Goal: Transaction & Acquisition: Obtain resource

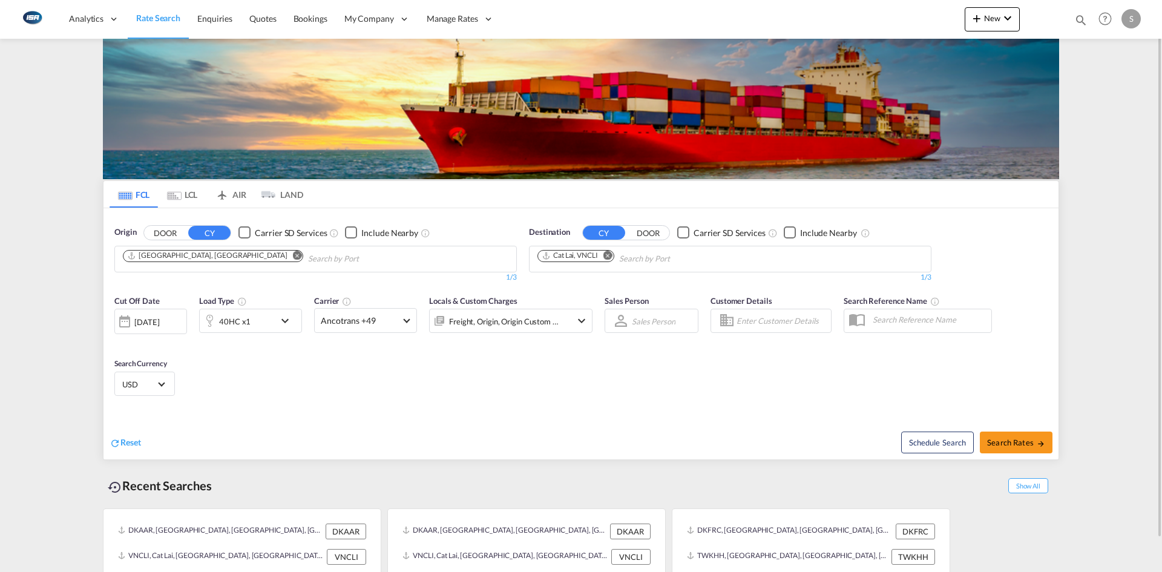
click at [293, 255] on md-icon "Remove" at bounding box center [297, 255] width 9 height 9
click at [200, 257] on body "Analytics Reports Dashboard Rate Search Enquiries Quotes Bookings" at bounding box center [581, 286] width 1162 height 572
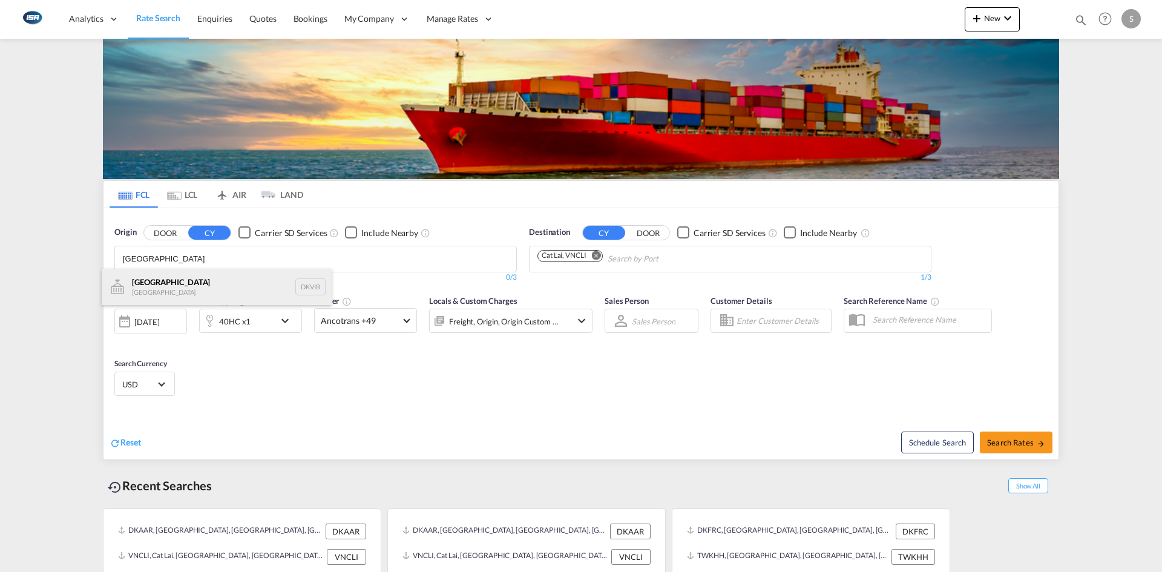
type input "[GEOGRAPHIC_DATA]"
click at [168, 283] on div "Viborg Denmark DKVIB" at bounding box center [217, 287] width 230 height 36
click at [188, 191] on md-tab-item "LCL" at bounding box center [182, 194] width 48 height 27
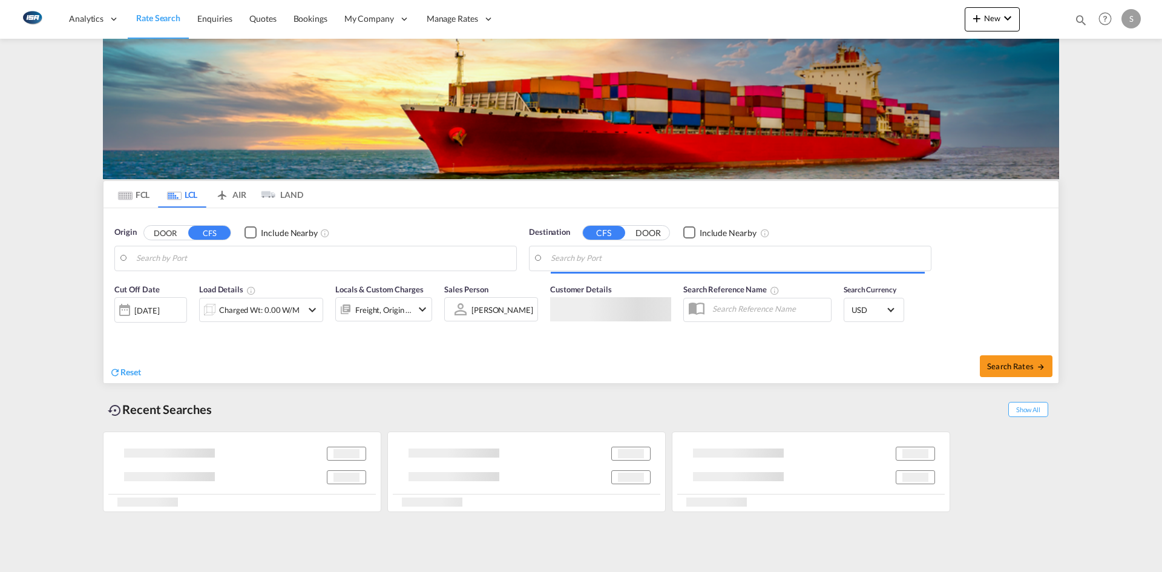
type input "DK-6330, Padborg"
type input "Kaohsiung, TWKHH"
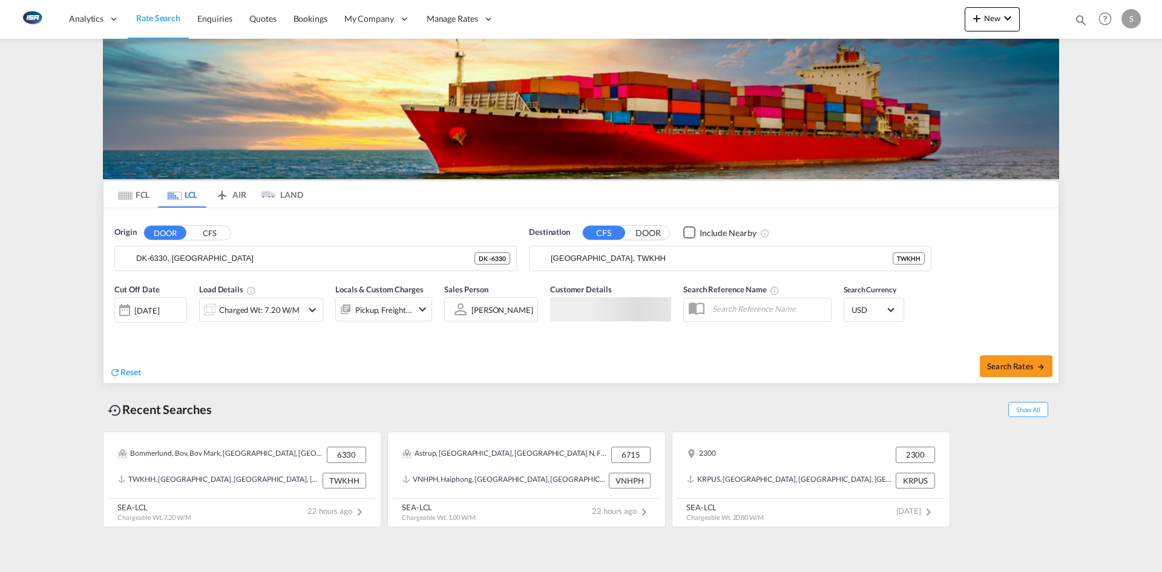
click at [163, 234] on button "DOOR" at bounding box center [165, 233] width 42 height 14
click at [223, 251] on input "DK-6330, Padborg" at bounding box center [323, 258] width 374 height 18
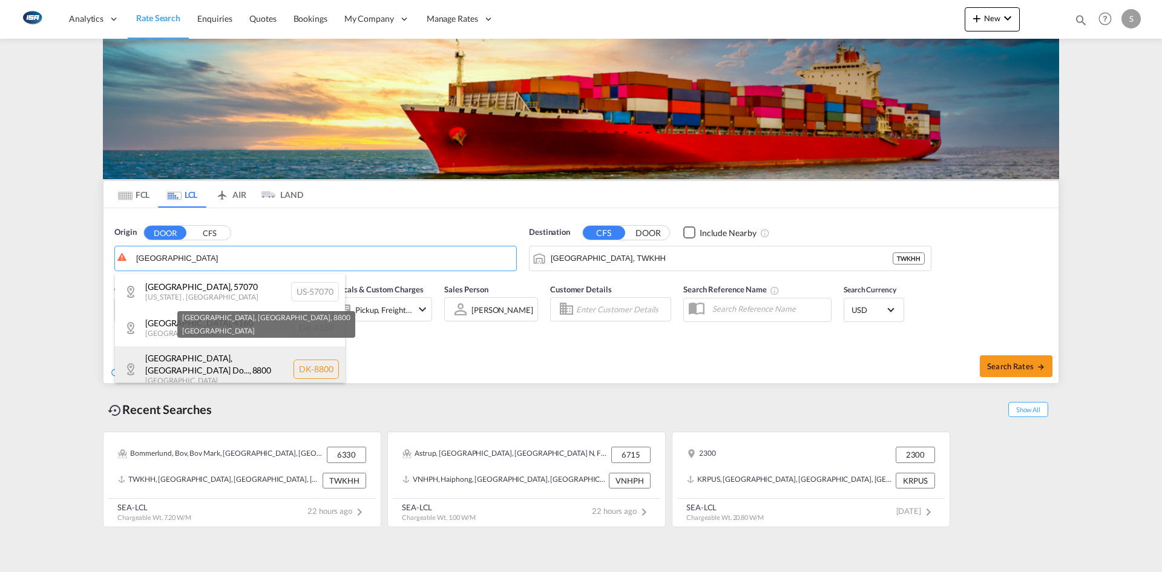
click at [248, 355] on div "Viborg, Viborg Do... , 8800 Denmark DK-8800" at bounding box center [230, 369] width 230 height 46
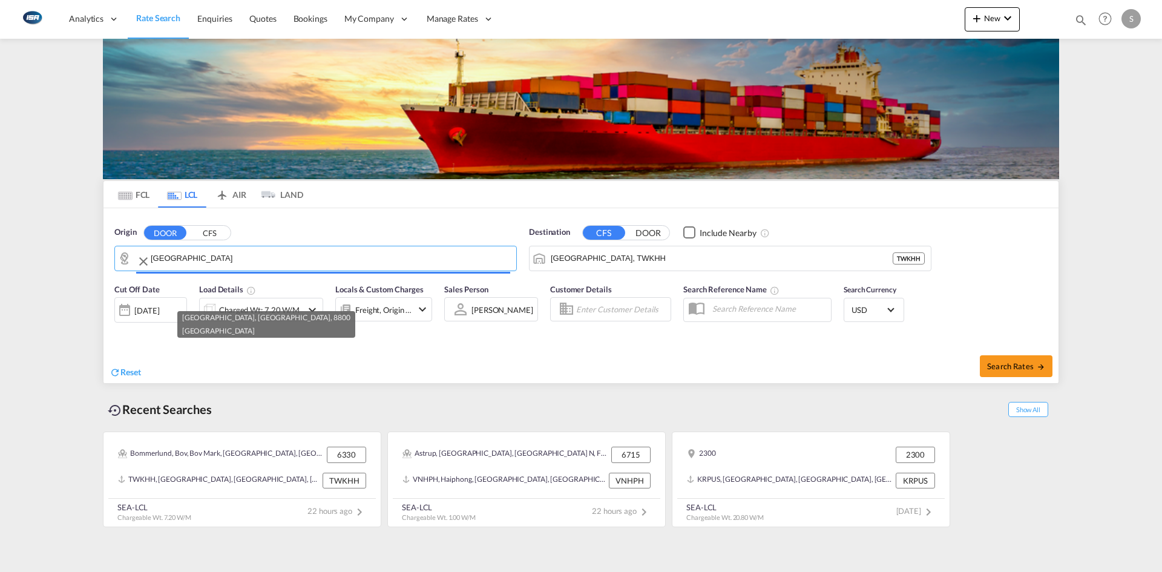
type input "DK-8800, Viborg, Viborg Domsogn"
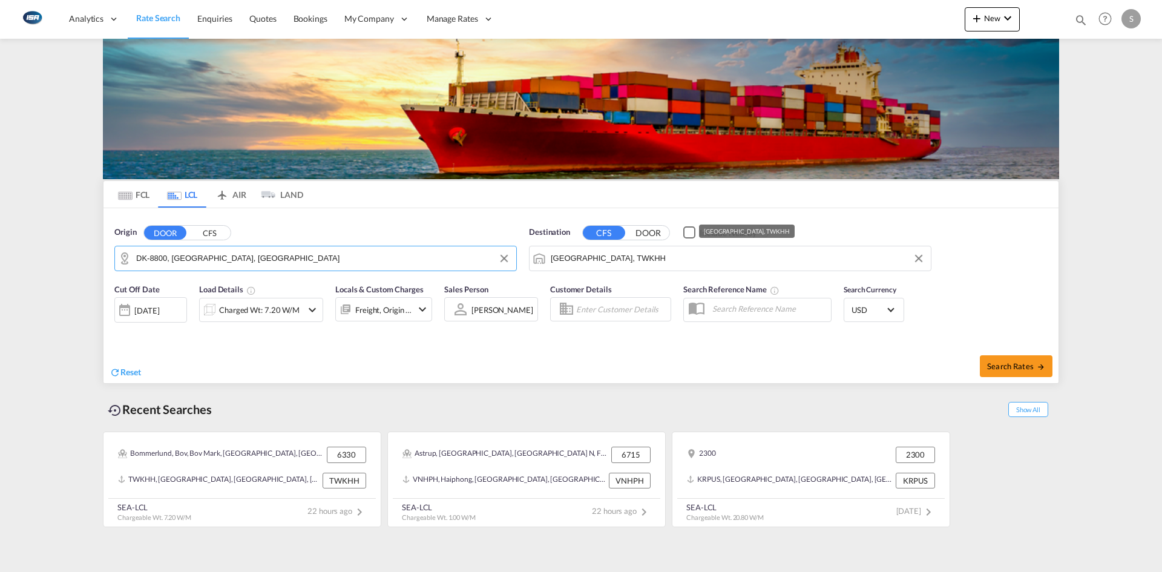
click at [635, 256] on input "Kaohsiung, TWKHH" at bounding box center [738, 258] width 374 height 18
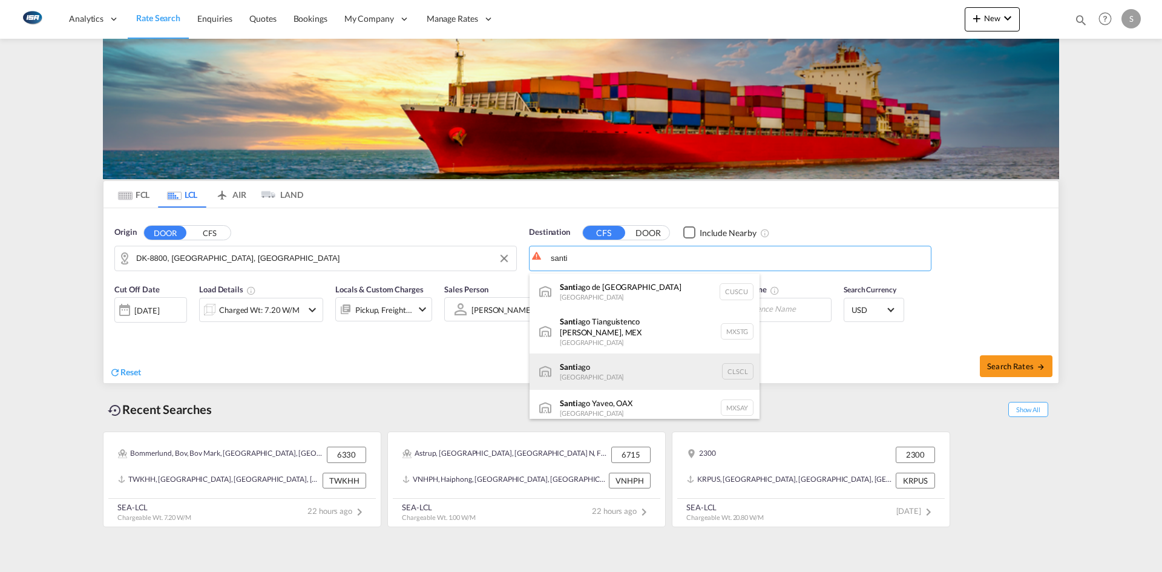
click at [604, 369] on div "Santi ago Chile CLSCL" at bounding box center [645, 371] width 230 height 36
type input "Santiago, CLSCL"
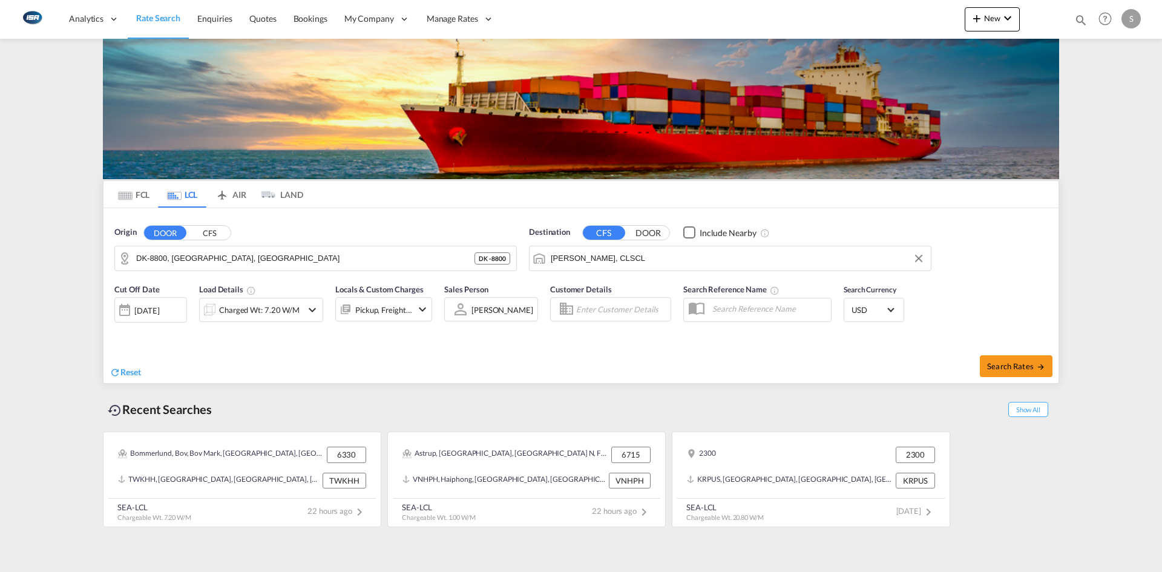
click at [311, 309] on md-icon "icon-chevron-down" at bounding box center [312, 310] width 15 height 15
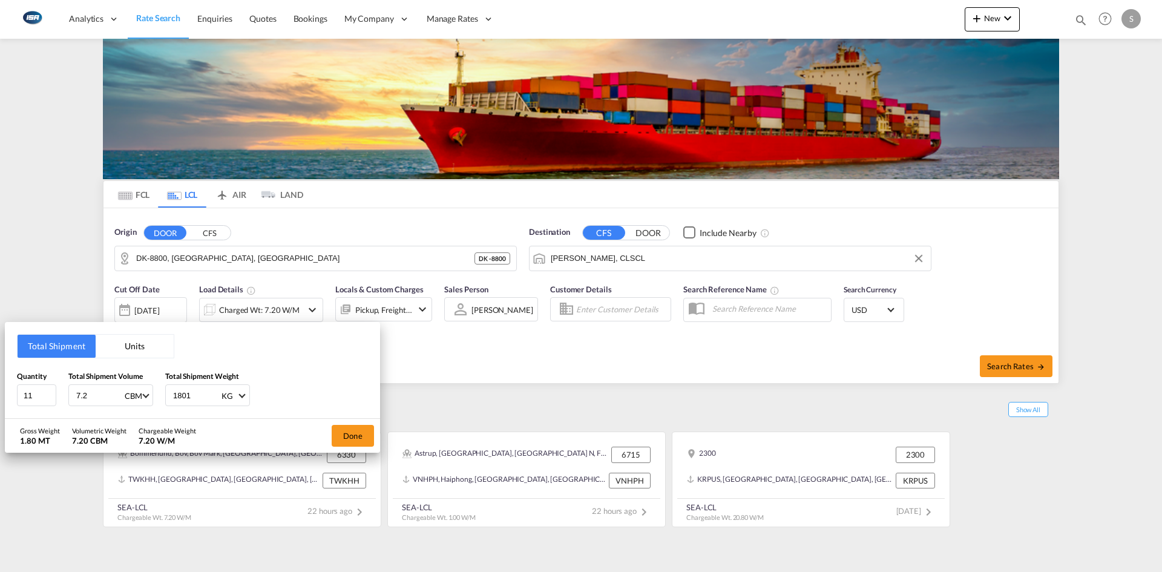
click at [140, 344] on button "Units" at bounding box center [135, 346] width 78 height 23
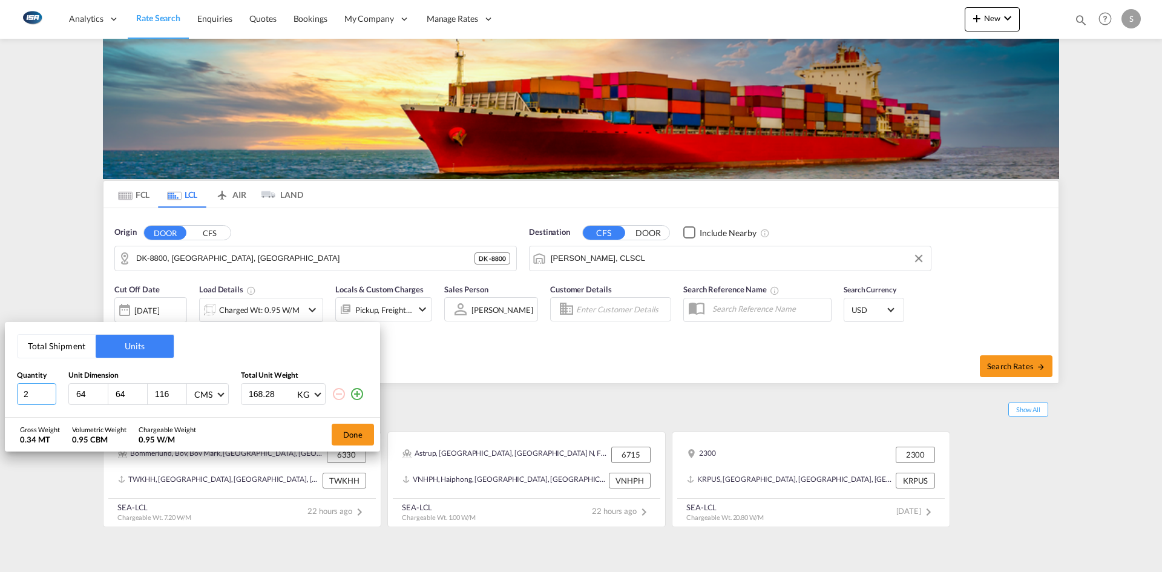
drag, startPoint x: 31, startPoint y: 395, endPoint x: 22, endPoint y: 395, distance: 9.7
click at [22, 395] on input "2" at bounding box center [36, 394] width 39 height 22
type input "112"
type input "61"
type input "98"
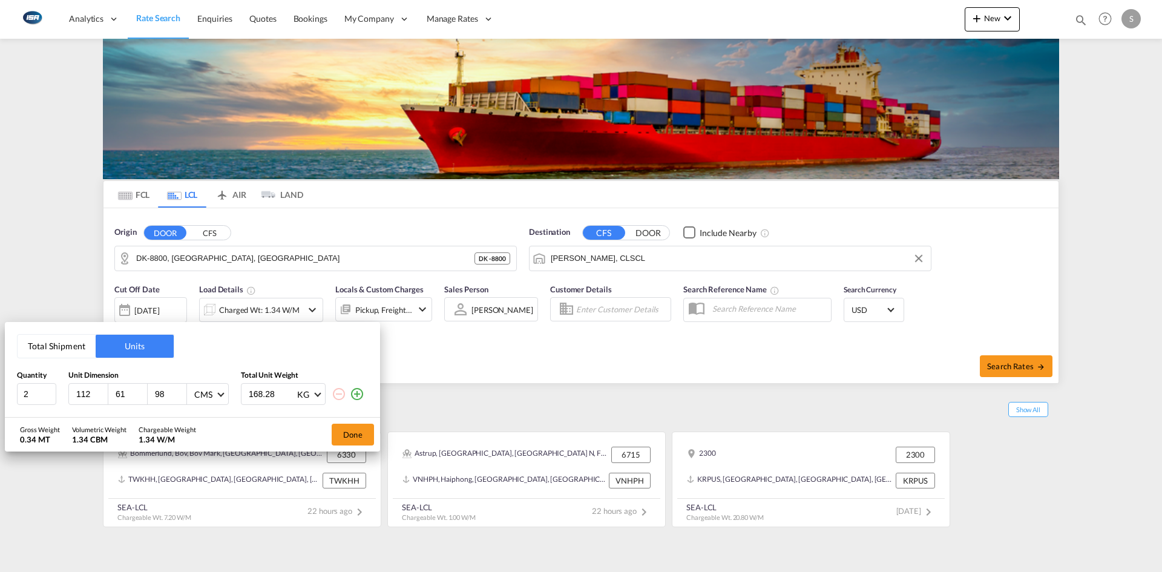
drag, startPoint x: 278, startPoint y: 395, endPoint x: 202, endPoint y: 395, distance: 76.3
click at [202, 395] on div "2 112 61 98 CMS CMS Inches 168.28 KG KG LB" at bounding box center [192, 394] width 351 height 22
type input "690"
click at [356, 435] on button "Done" at bounding box center [353, 435] width 42 height 22
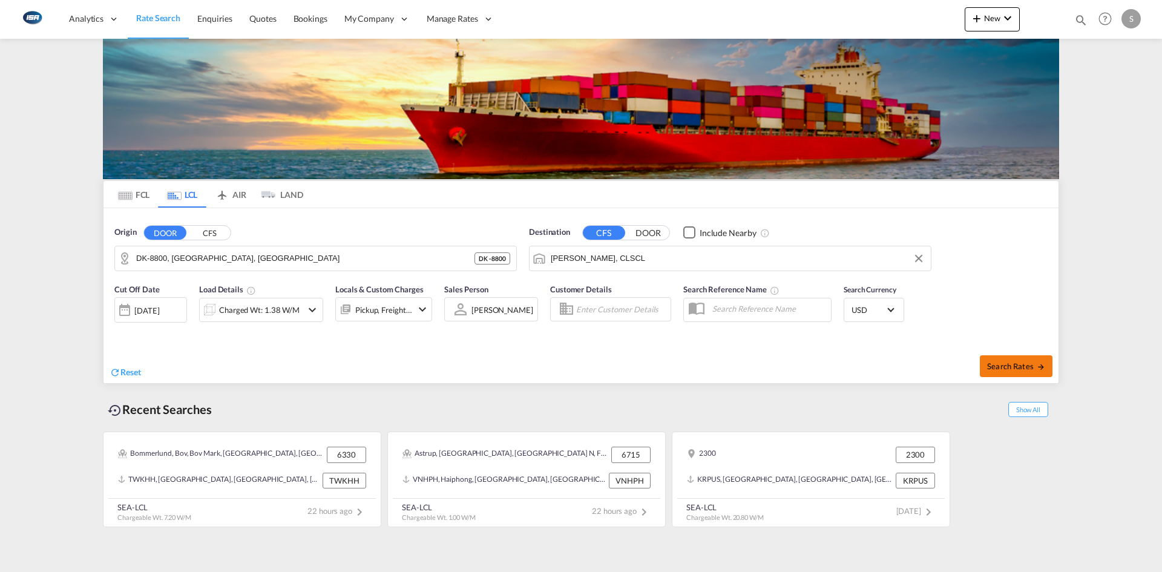
click at [993, 362] on span "Search Rates" at bounding box center [1016, 366] width 58 height 10
type input "8800 to CLSCL / 1 Oct 2025"
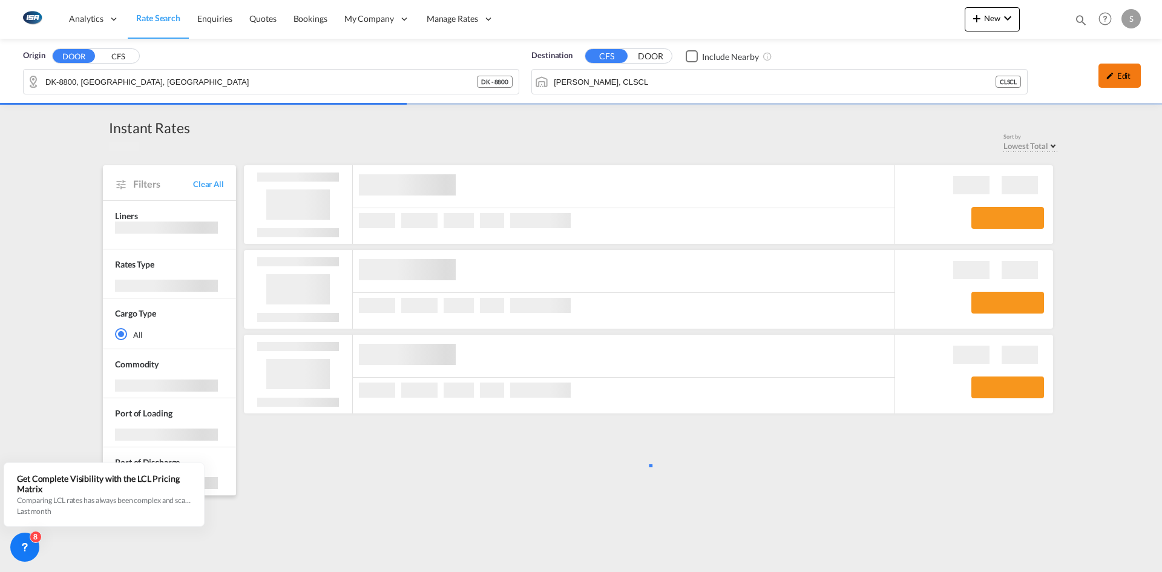
click at [1127, 71] on div "Edit" at bounding box center [1119, 76] width 42 height 24
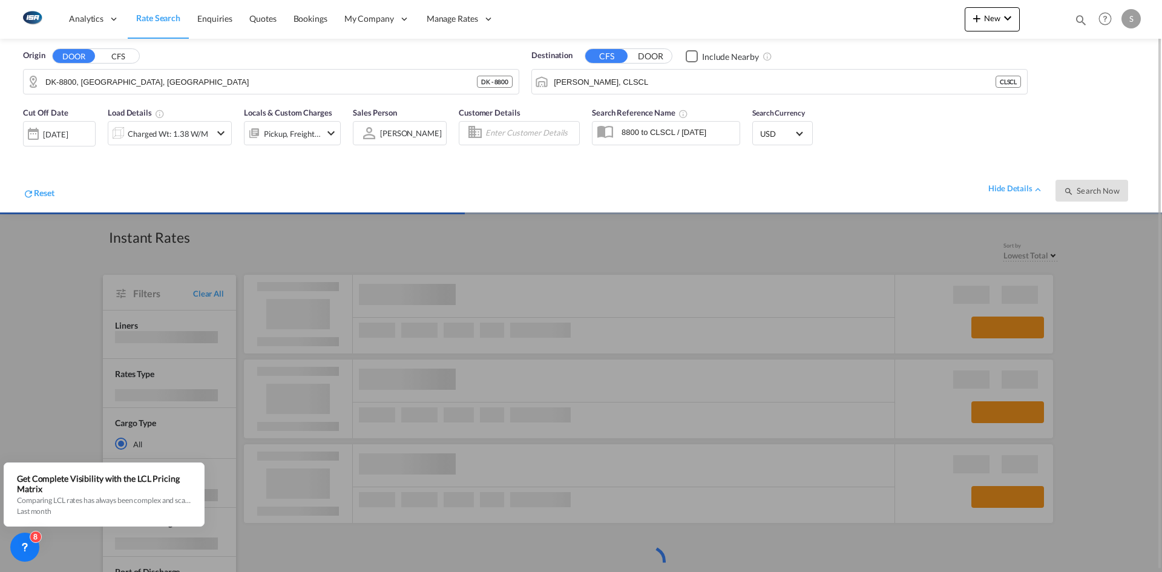
click at [776, 134] on span "USD" at bounding box center [777, 133] width 34 height 11
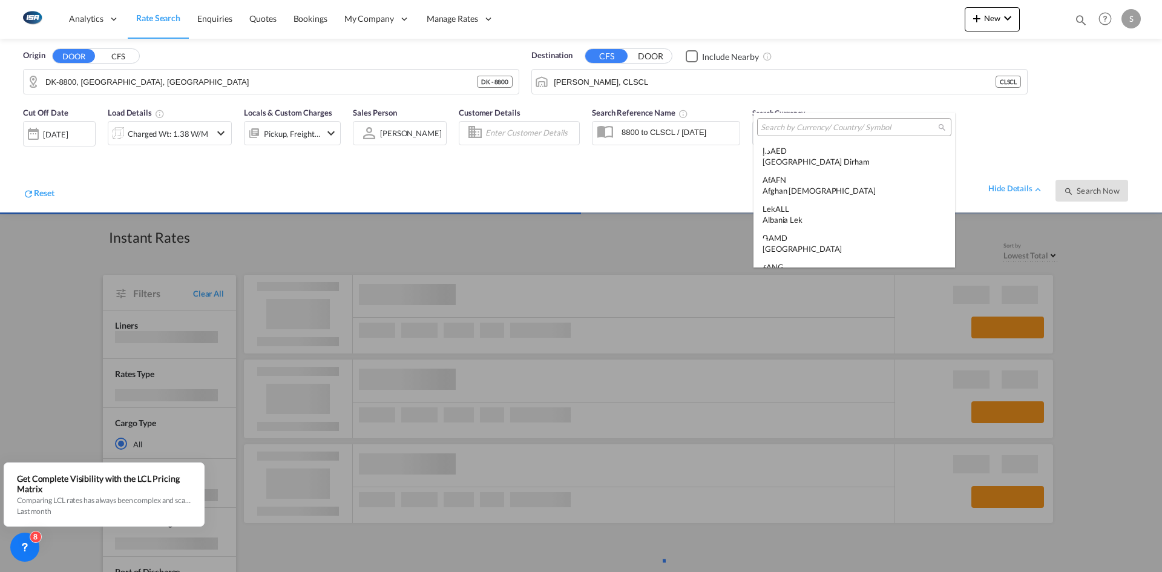
scroll to position [4178, 0]
type md-option "USD"
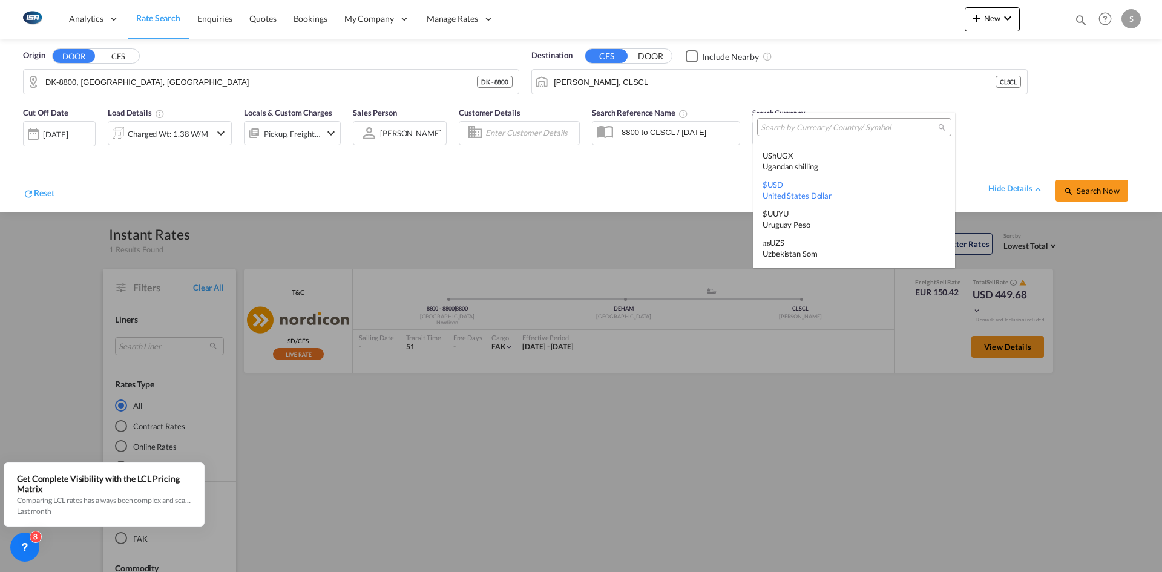
click at [817, 120] on div at bounding box center [854, 127] width 194 height 18
click at [819, 122] on input "search" at bounding box center [849, 127] width 177 height 11
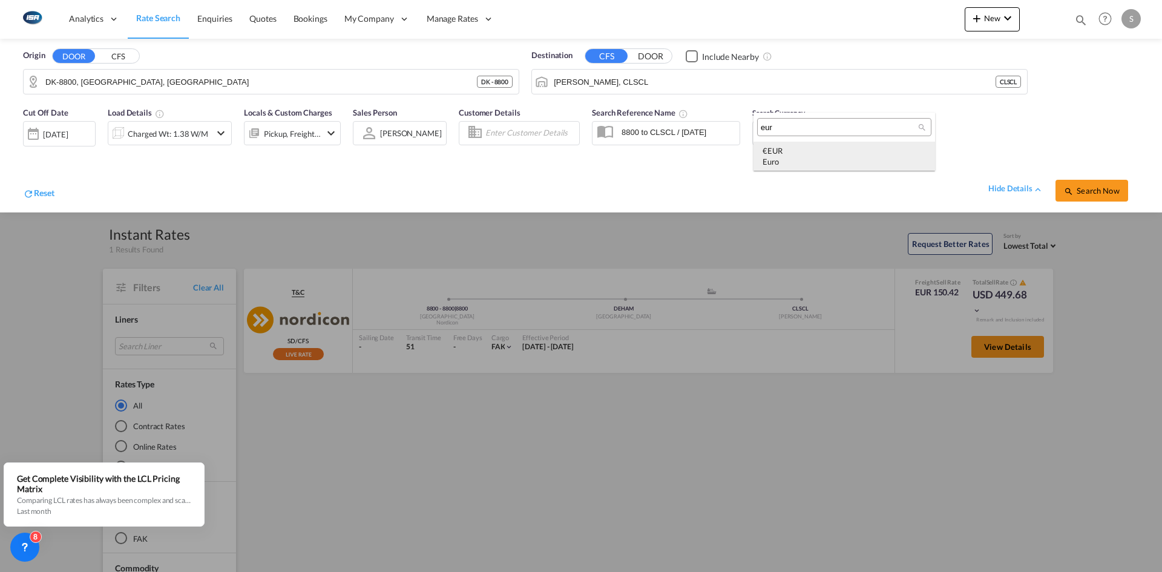
type input "eur"
click at [836, 151] on div "€ EUR Euro" at bounding box center [844, 156] width 163 height 22
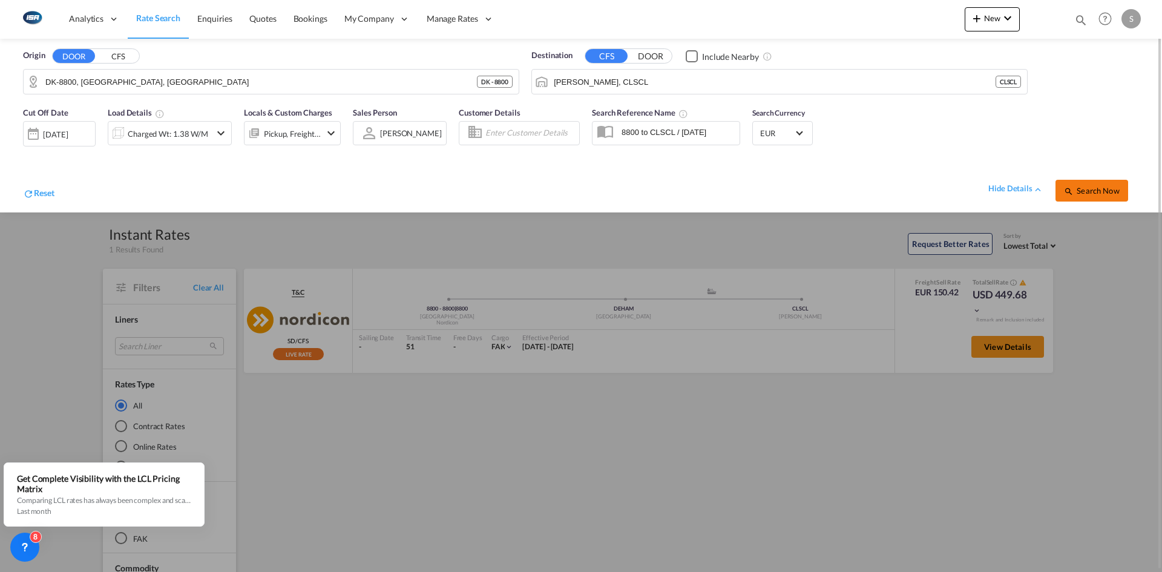
click at [1072, 192] on md-icon "icon-magnify" at bounding box center [1069, 191] width 10 height 10
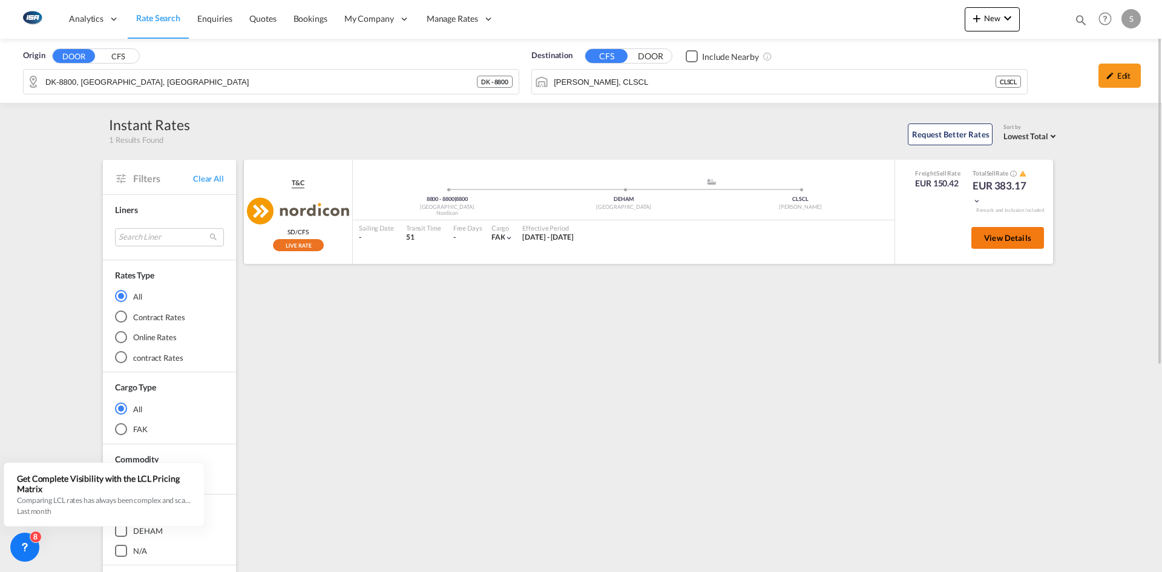
click at [1020, 233] on span "View Details" at bounding box center [1007, 238] width 47 height 10
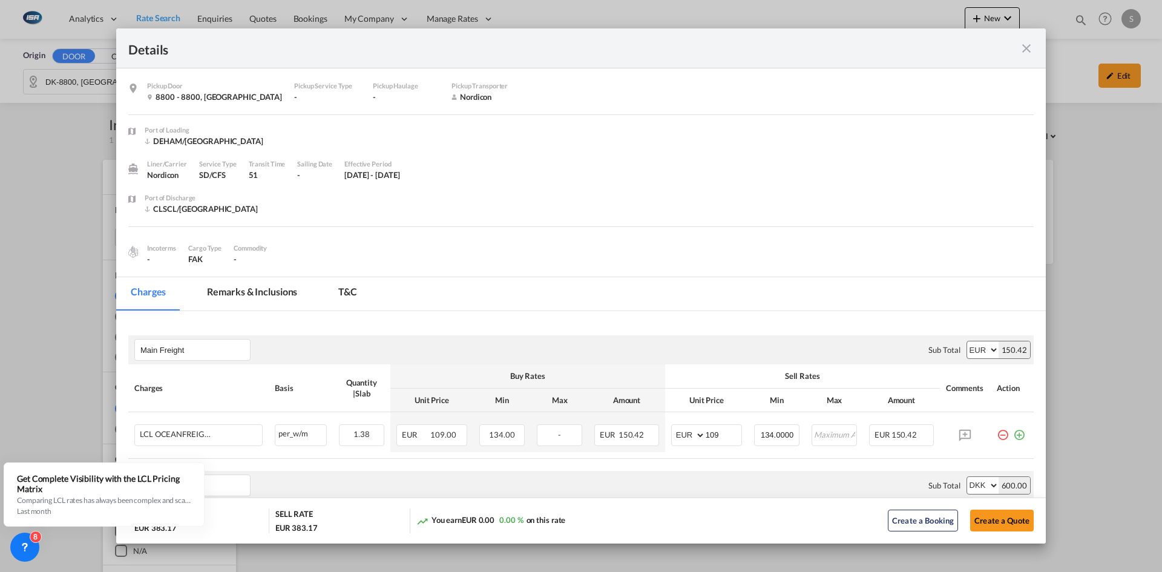
click at [1027, 44] on md-icon "icon-close fg-AAA8AD m-0 cursor" at bounding box center [1026, 48] width 15 height 15
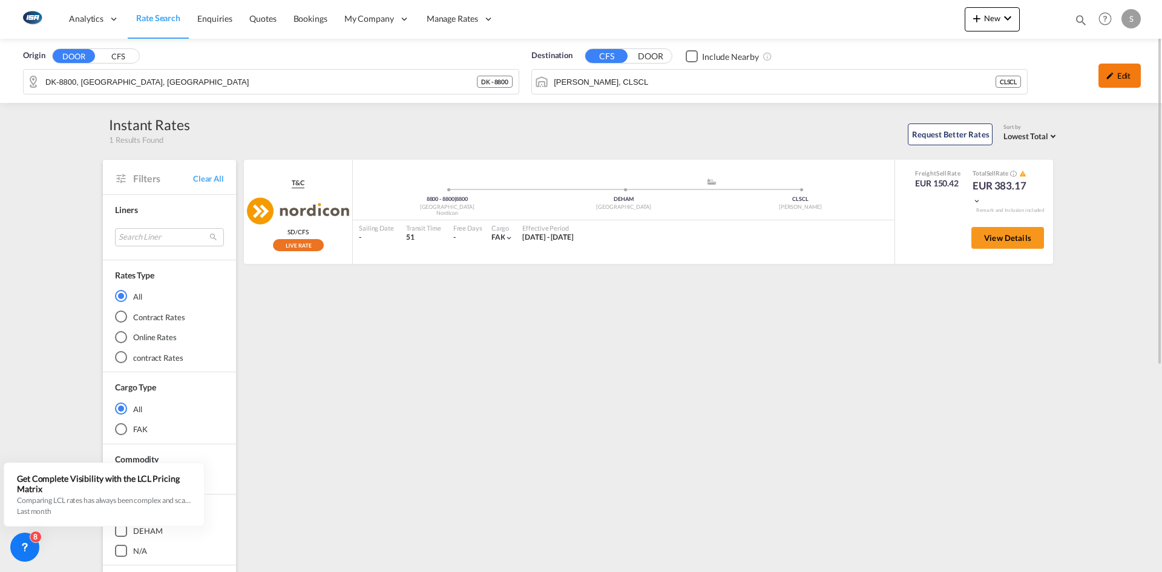
click at [1120, 80] on div "Edit" at bounding box center [1119, 76] width 42 height 24
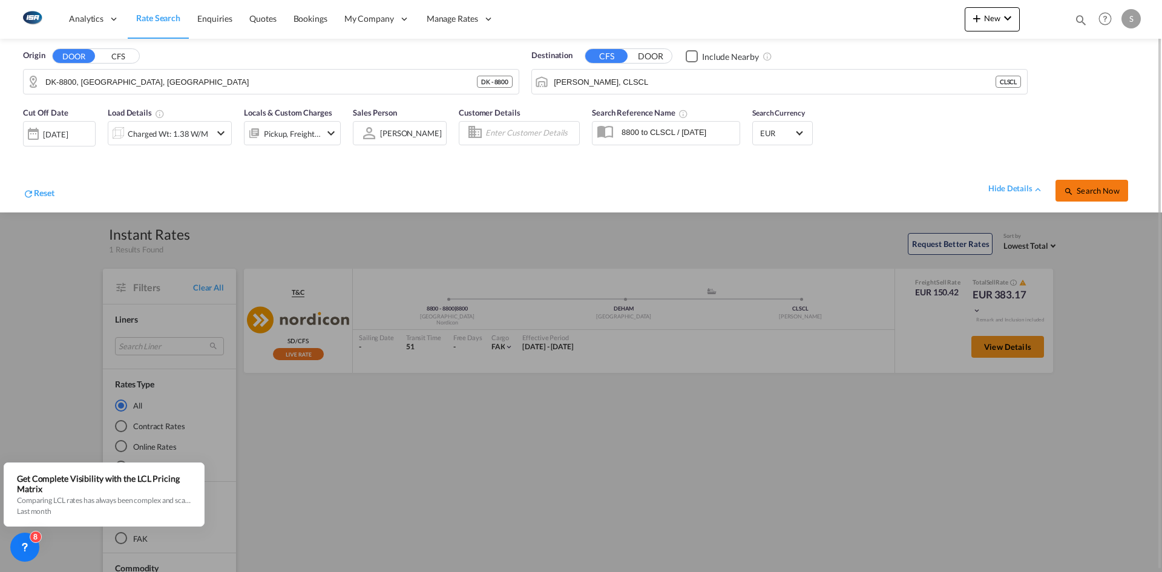
click at [1084, 194] on span "Search Now" at bounding box center [1091, 191] width 55 height 10
